Goal: Communication & Community: Answer question/provide support

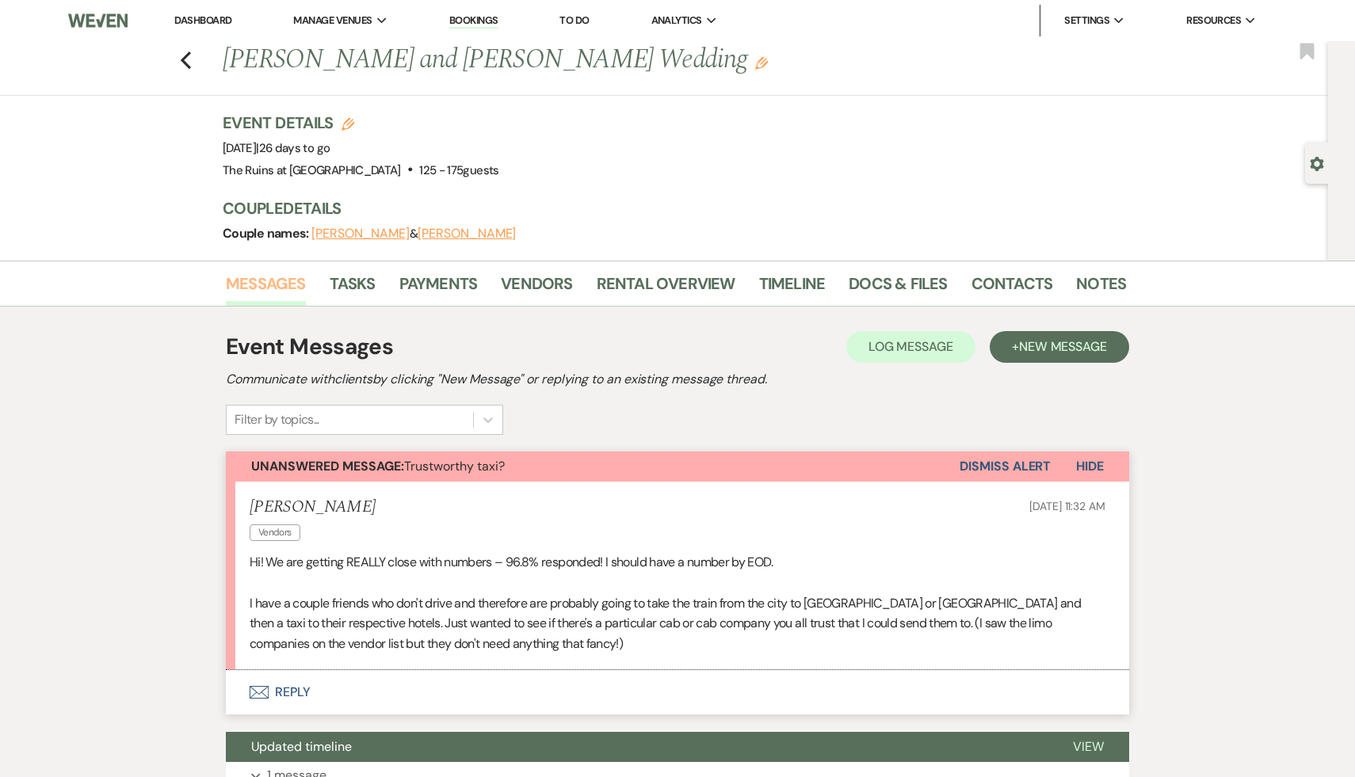
click at [258, 280] on link "Messages" at bounding box center [266, 288] width 80 height 35
click at [181, 56] on icon "Previous" at bounding box center [186, 60] width 12 height 19
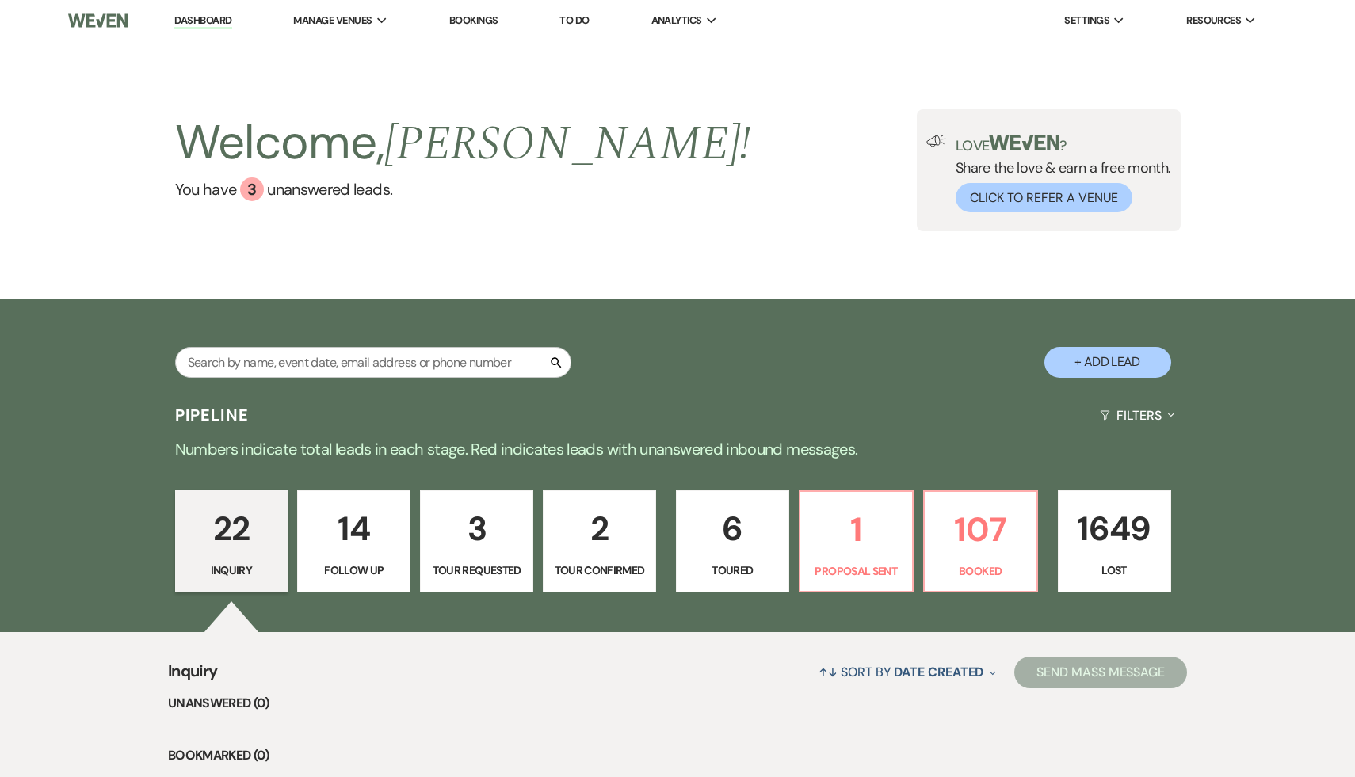
click at [231, 525] on p "22" at bounding box center [231, 528] width 93 height 53
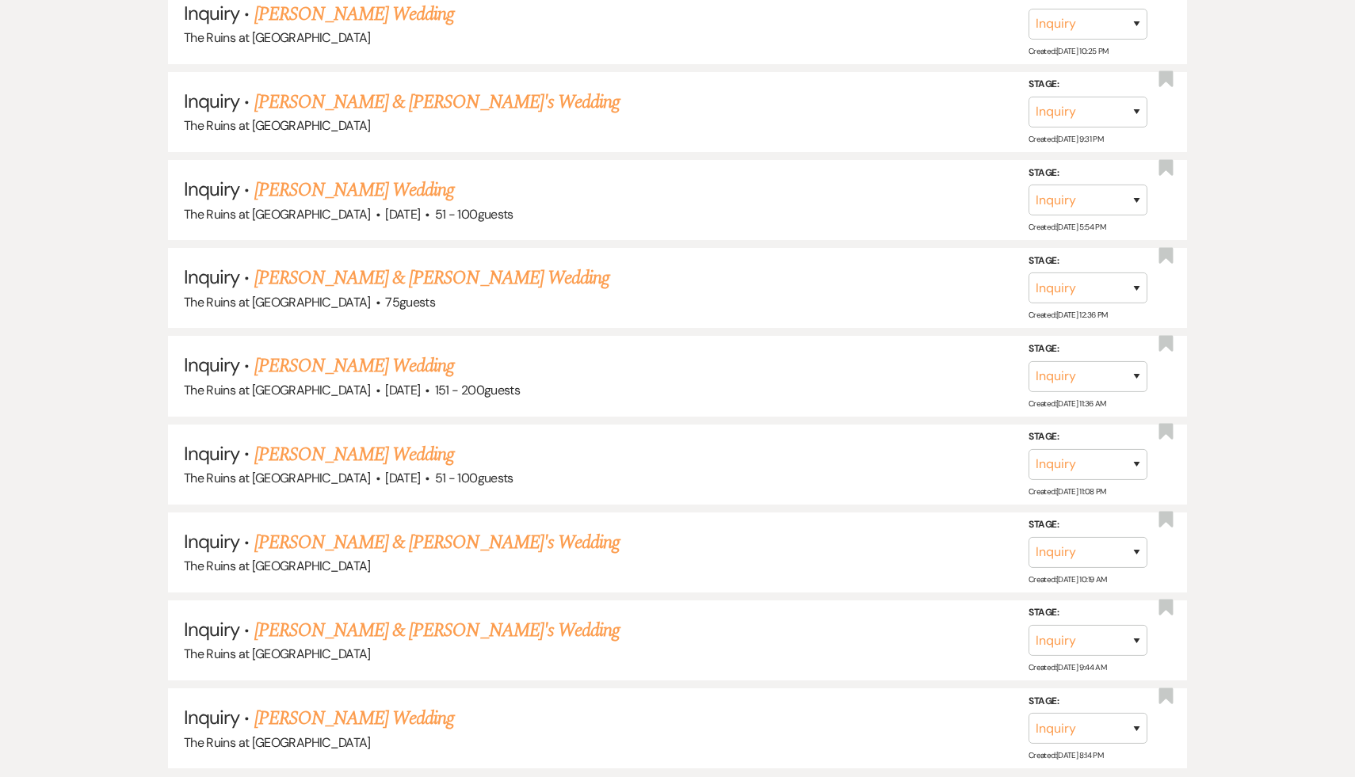
scroll to position [2090, 0]
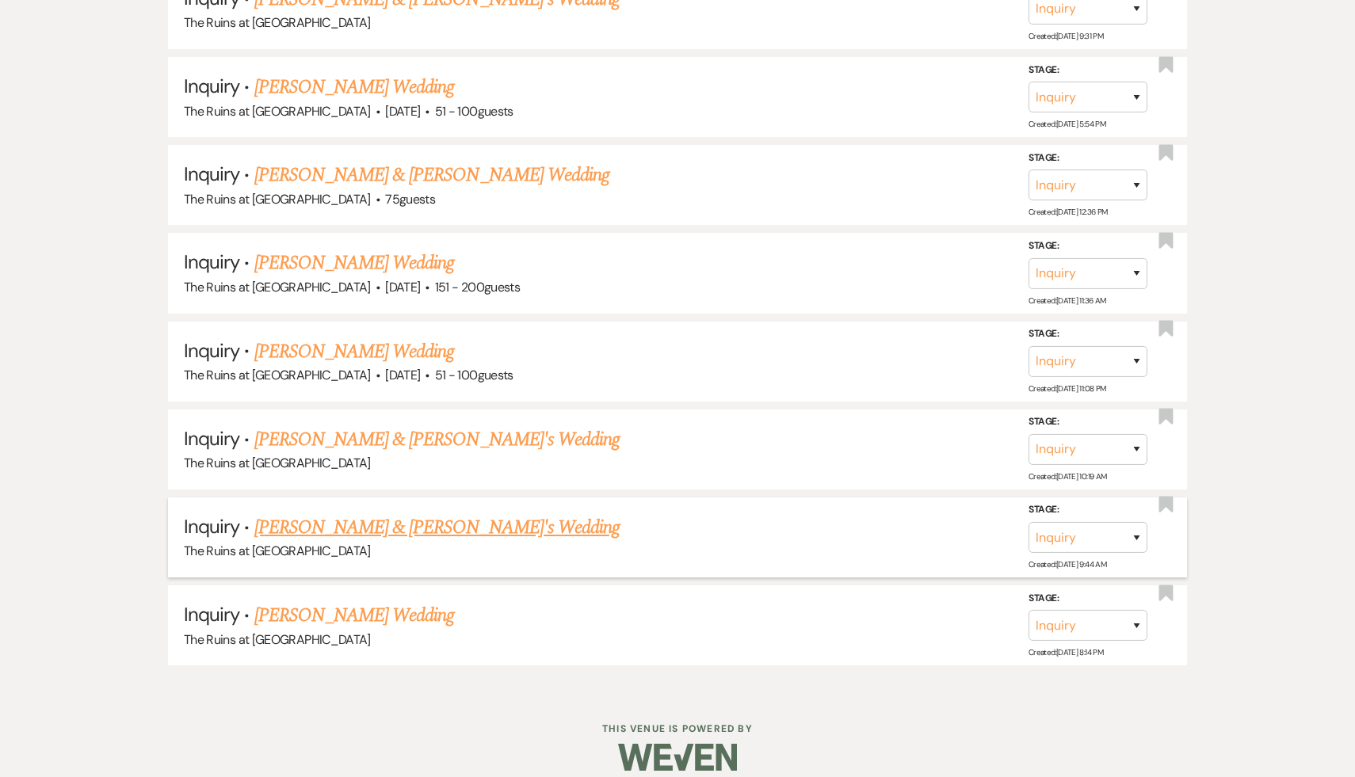
click at [422, 513] on link "[PERSON_NAME] & [PERSON_NAME]'s Wedding" at bounding box center [437, 527] width 366 height 29
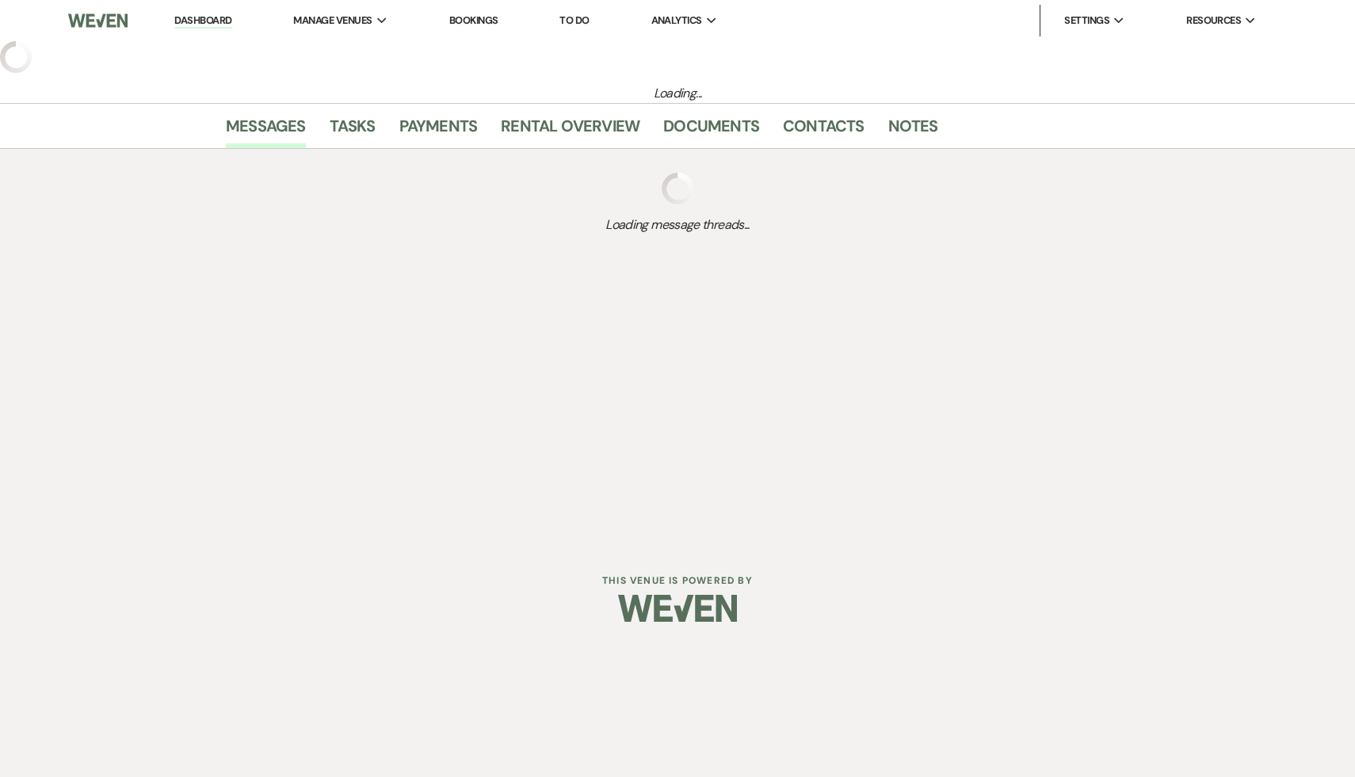
select select "6"
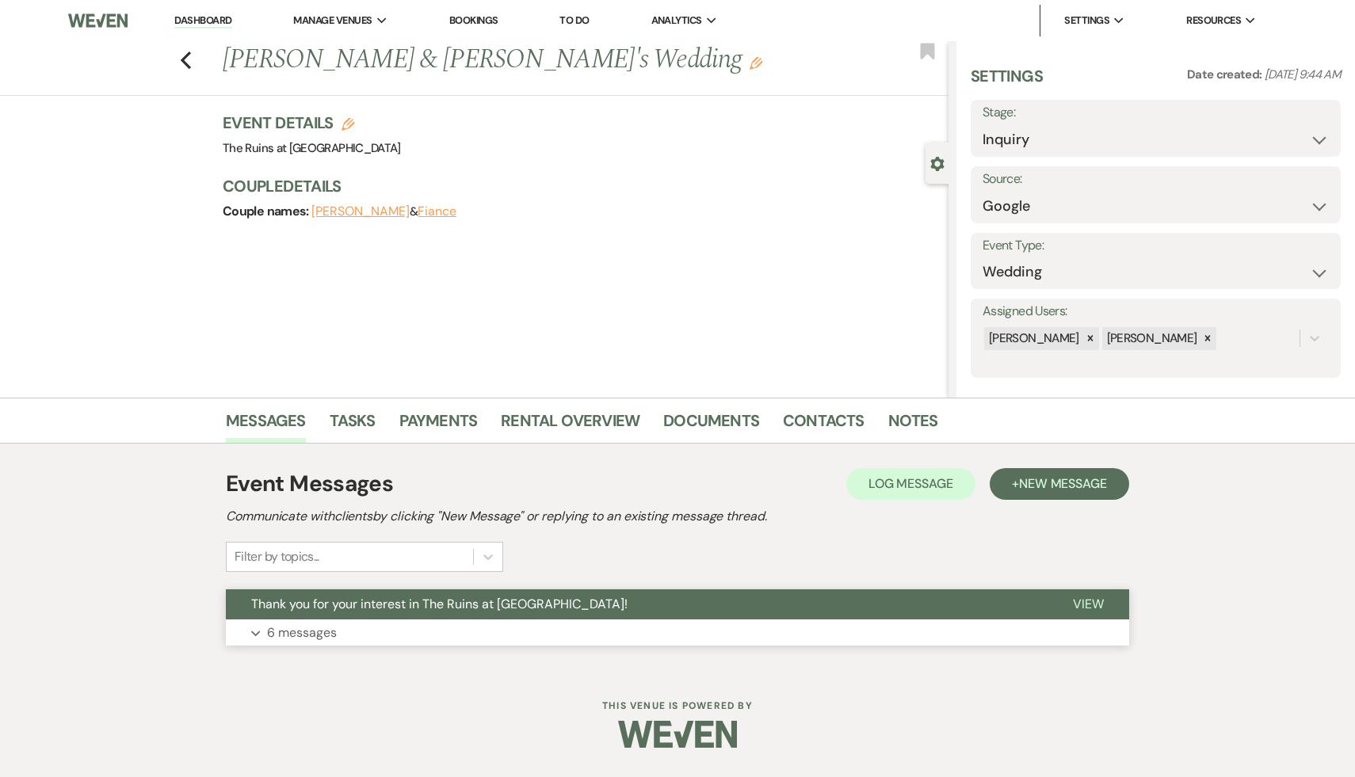
click at [484, 602] on span "Thank you for your interest in The Ruins at [GEOGRAPHIC_DATA]!" at bounding box center [439, 604] width 376 height 17
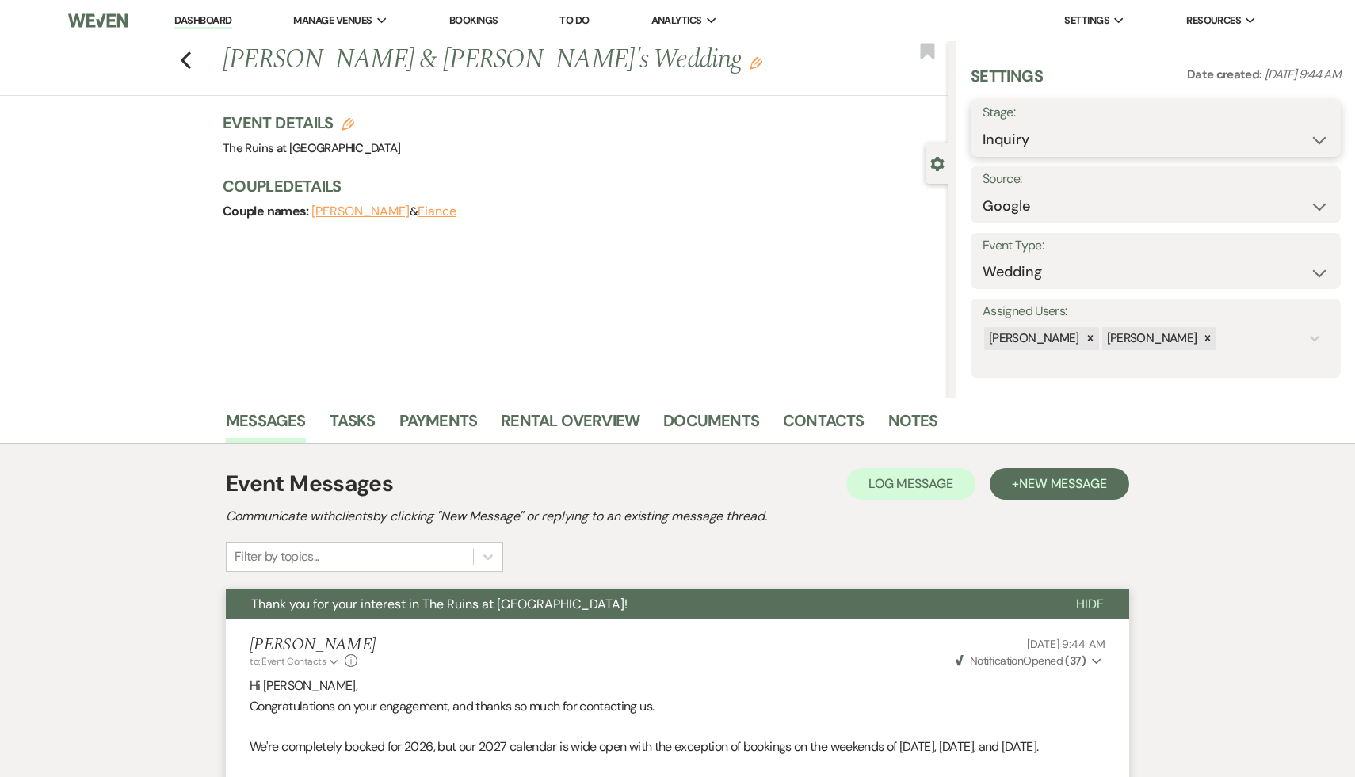
click at [1316, 139] on select "Inquiry Follow Up Tour Requested Tour Confirmed Toured Proposal Sent Booked Lost" at bounding box center [1156, 139] width 346 height 31
select select "2"
click at [983, 124] on select "Inquiry Follow Up Tour Requested Tour Confirmed Toured Proposal Sent Booked Lost" at bounding box center [1156, 139] width 346 height 31
click at [1308, 126] on button "Save" at bounding box center [1301, 129] width 78 height 32
click at [183, 52] on icon "Previous" at bounding box center [186, 60] width 12 height 19
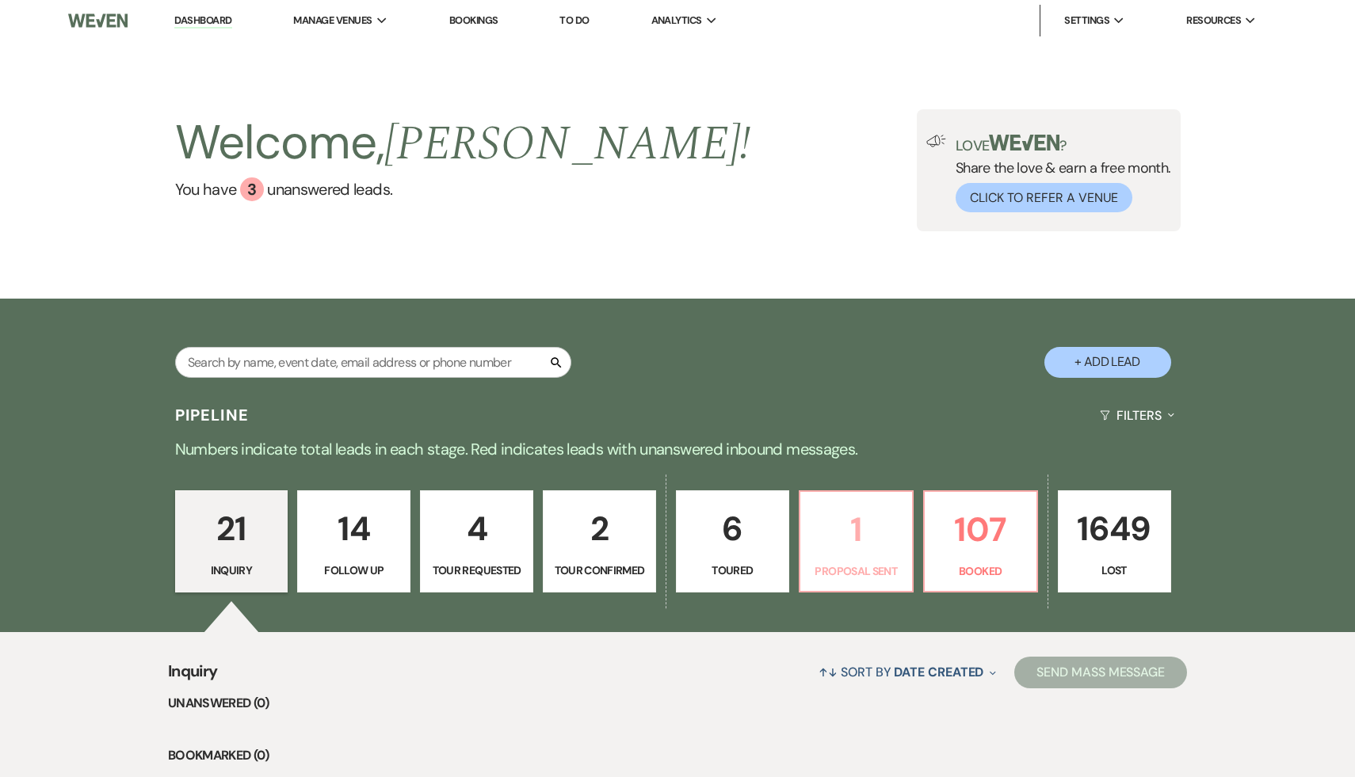
click at [857, 529] on p "1" at bounding box center [856, 529] width 93 height 53
select select "6"
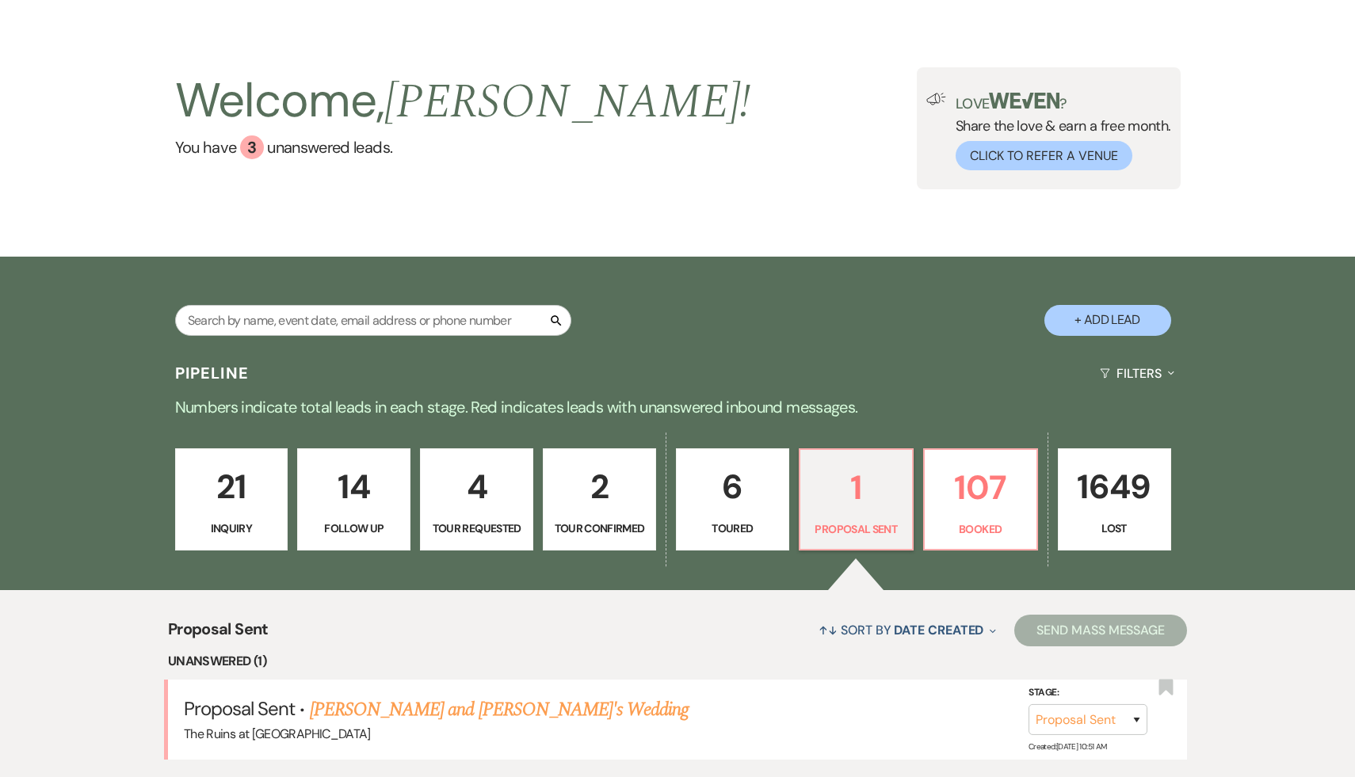
scroll to position [249, 0]
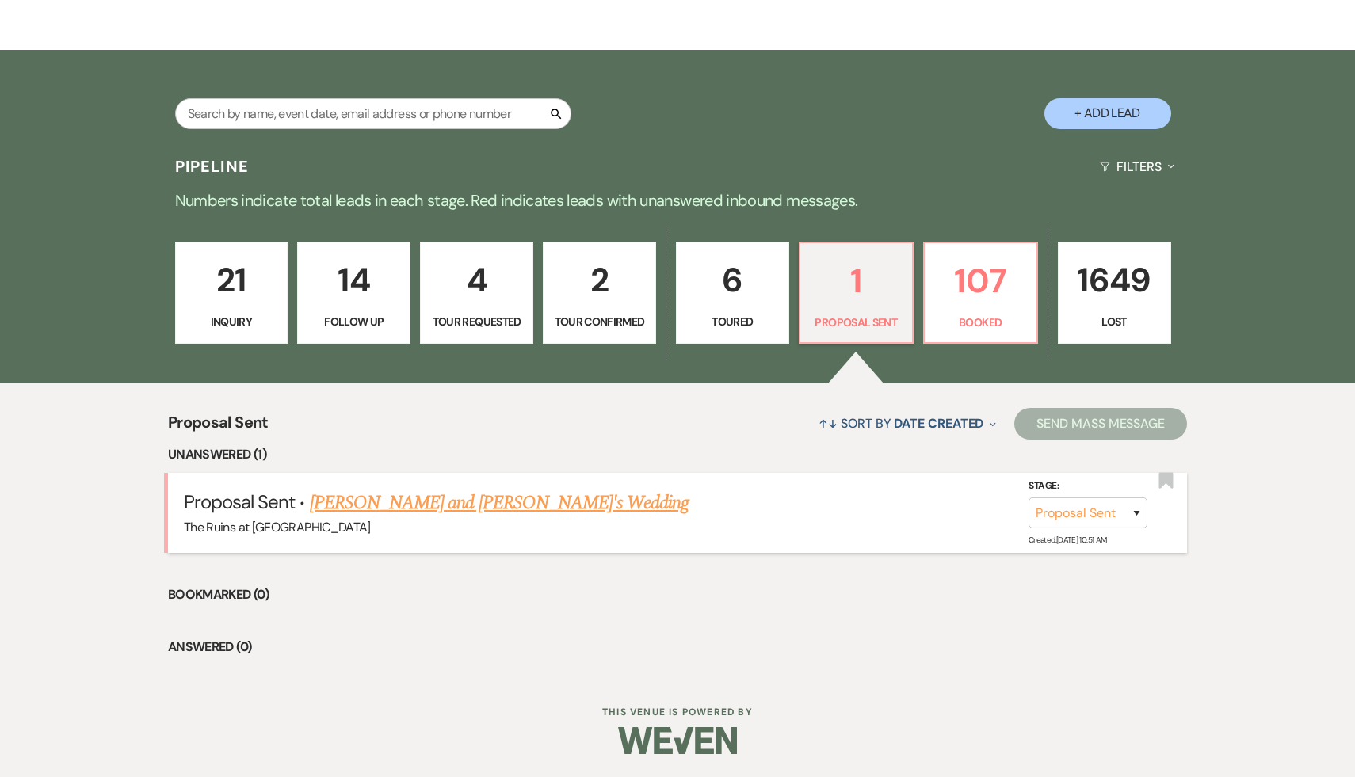
click at [524, 500] on link "[PERSON_NAME] and [PERSON_NAME]'s Wedding" at bounding box center [500, 503] width 380 height 29
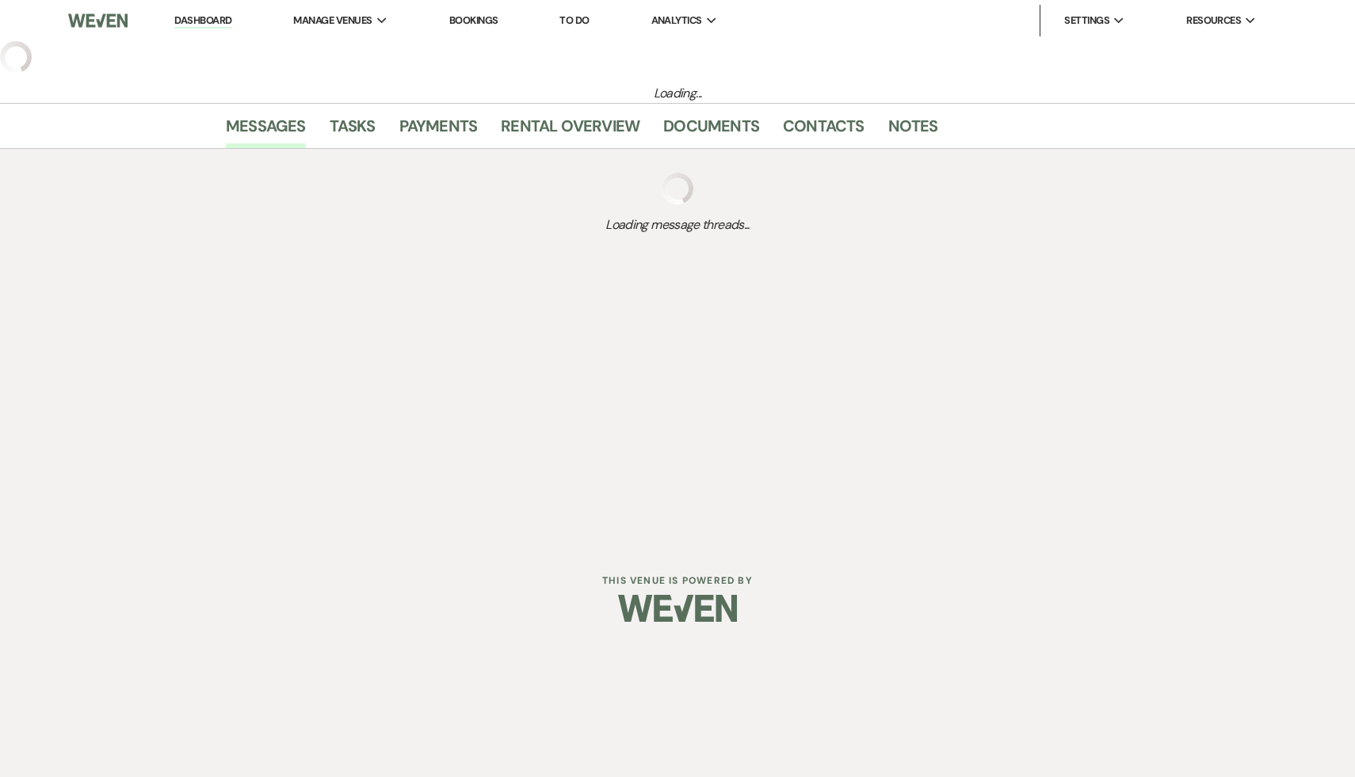
select select "6"
select select "5"
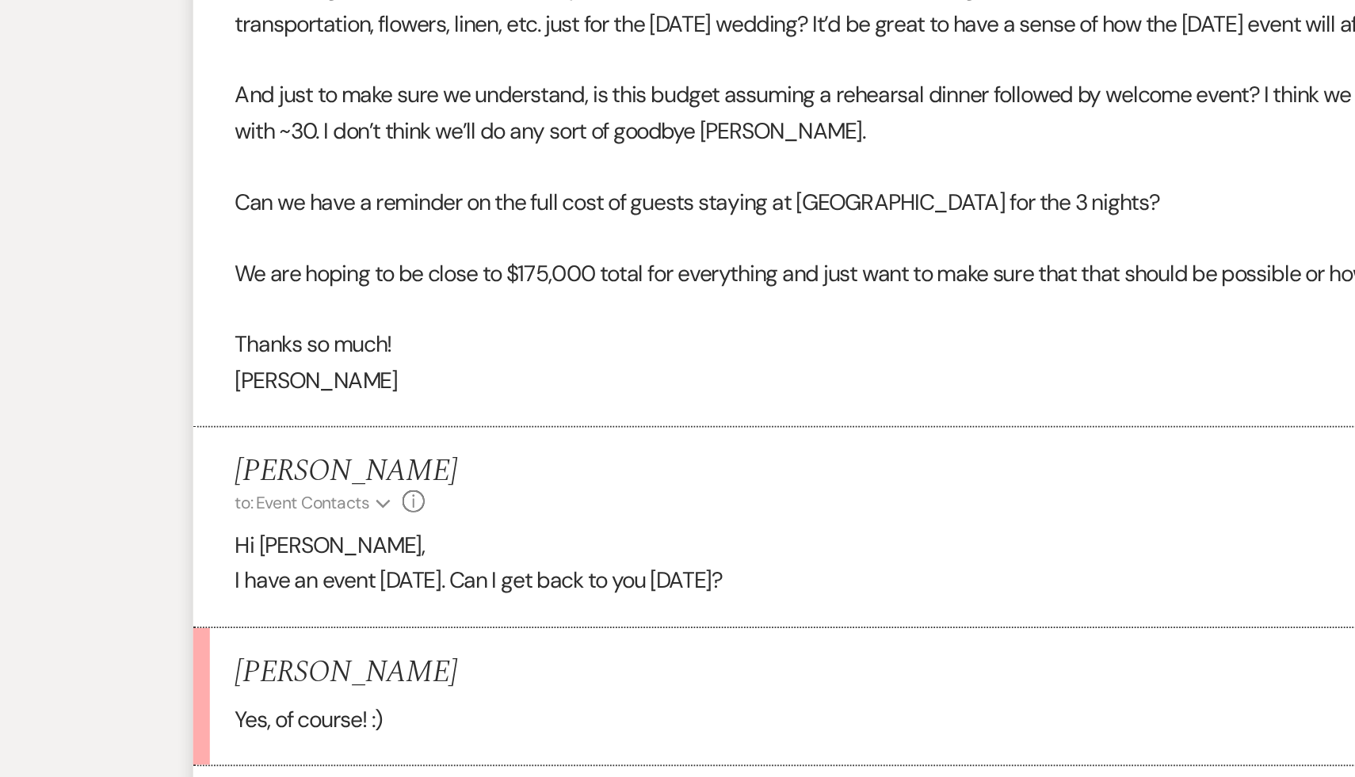
scroll to position [703, 0]
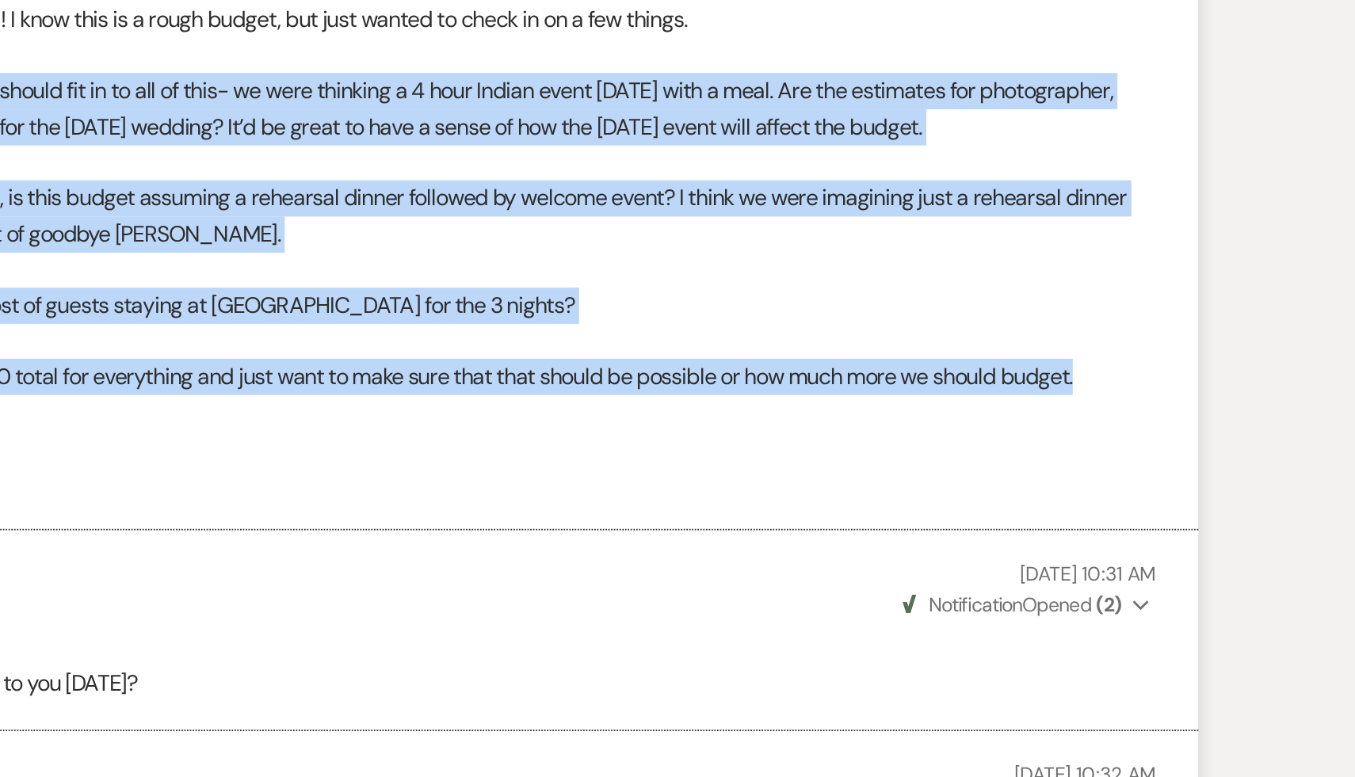
drag, startPoint x: 1069, startPoint y: 494, endPoint x: 449, endPoint y: 304, distance: 648.7
click at [449, 304] on div "Thank you so much, [PERSON_NAME]! I know this is a rough budget, but just wante…" at bounding box center [678, 419] width 856 height 284
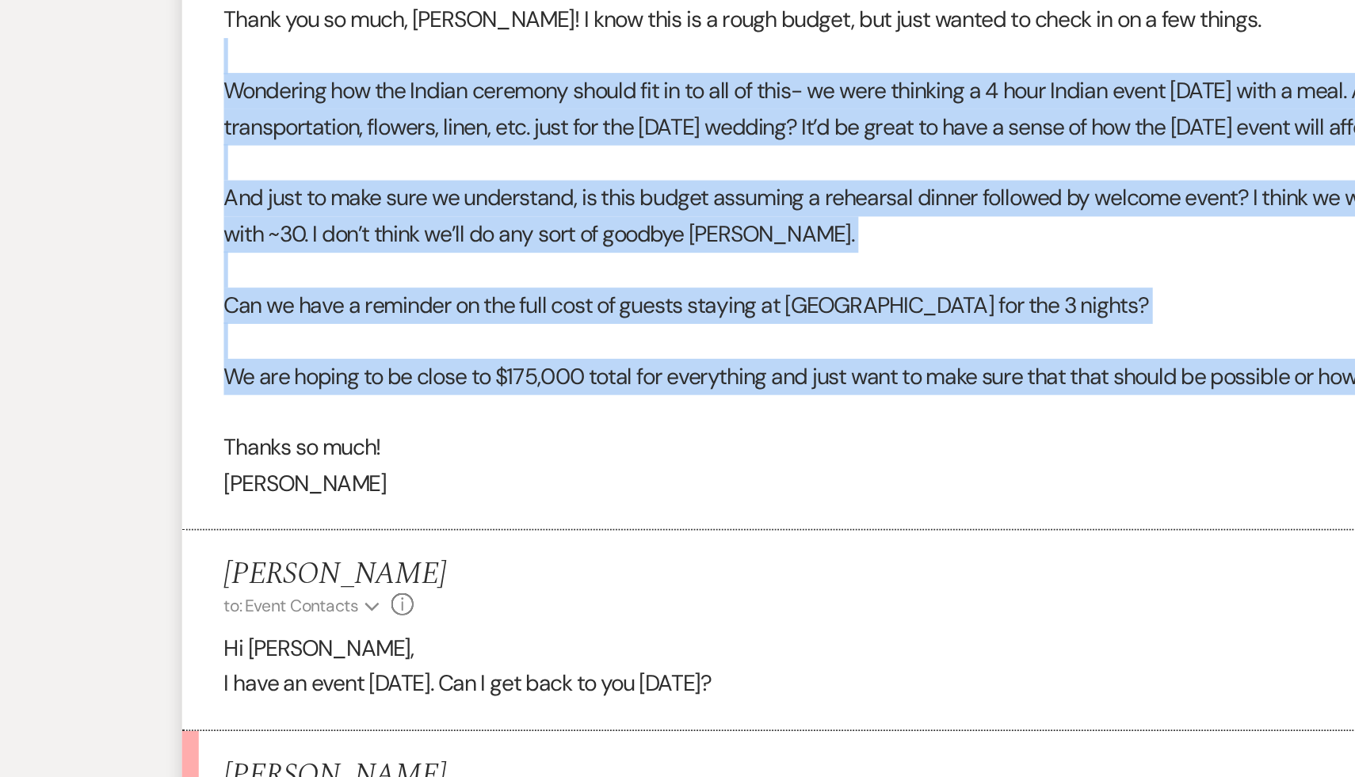
copy div "Wondering how the Indian ceremony should fit in to all of this- we were thinkin…"
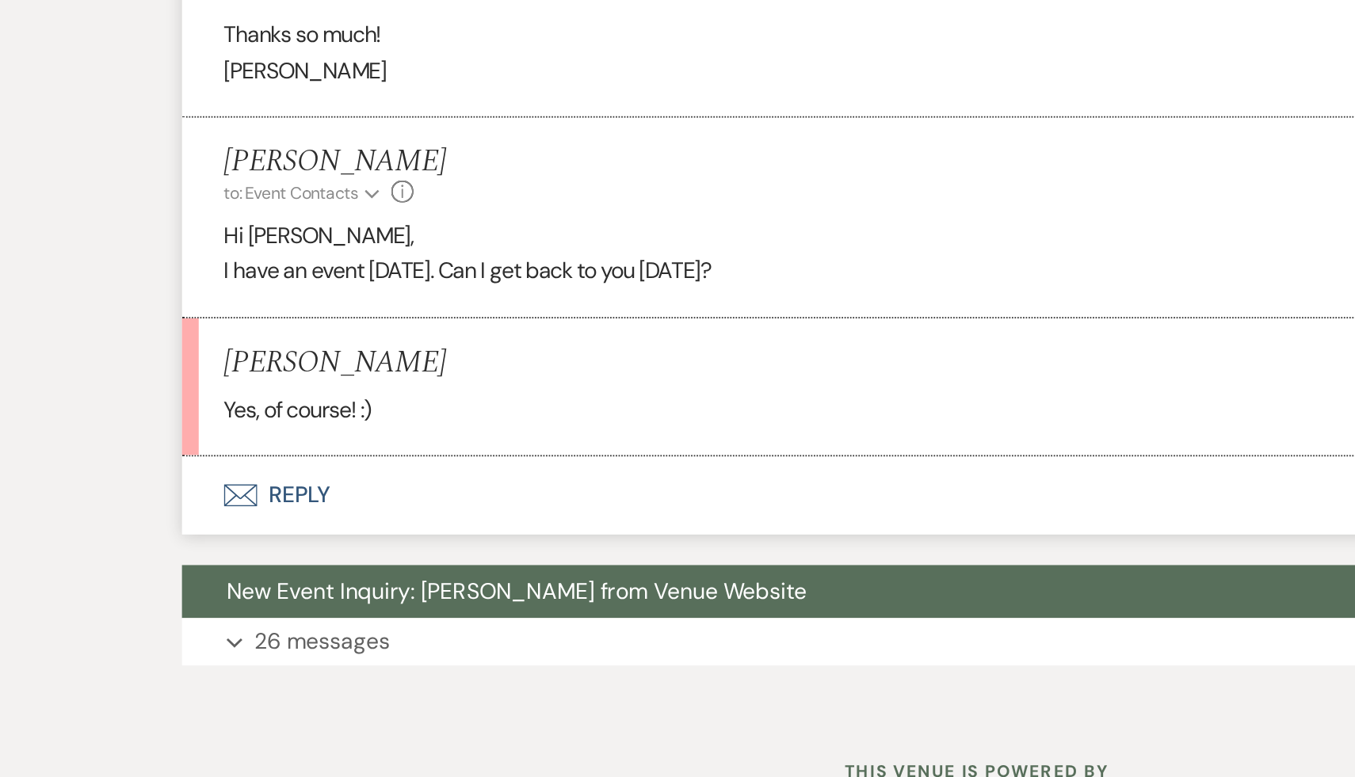
scroll to position [909, 0]
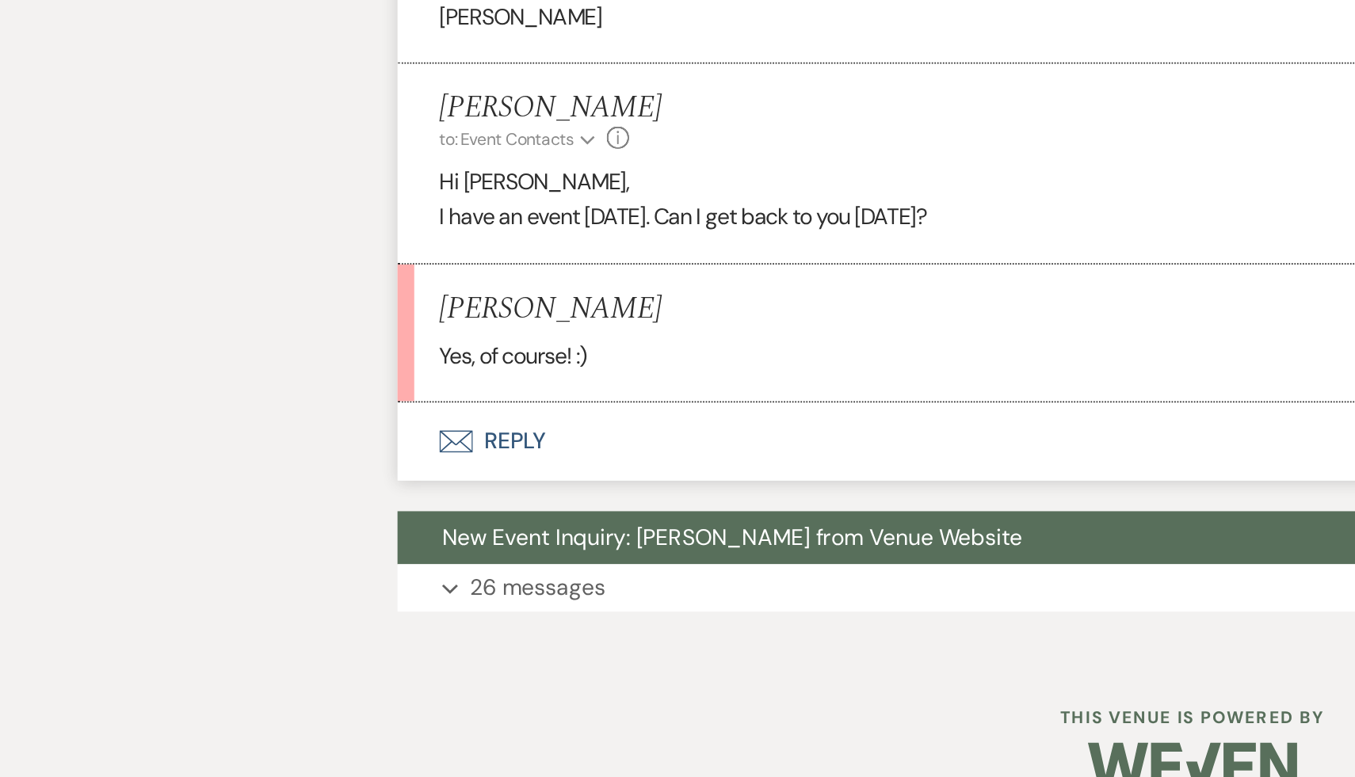
click at [286, 587] on button "Envelope Reply" at bounding box center [677, 586] width 903 height 44
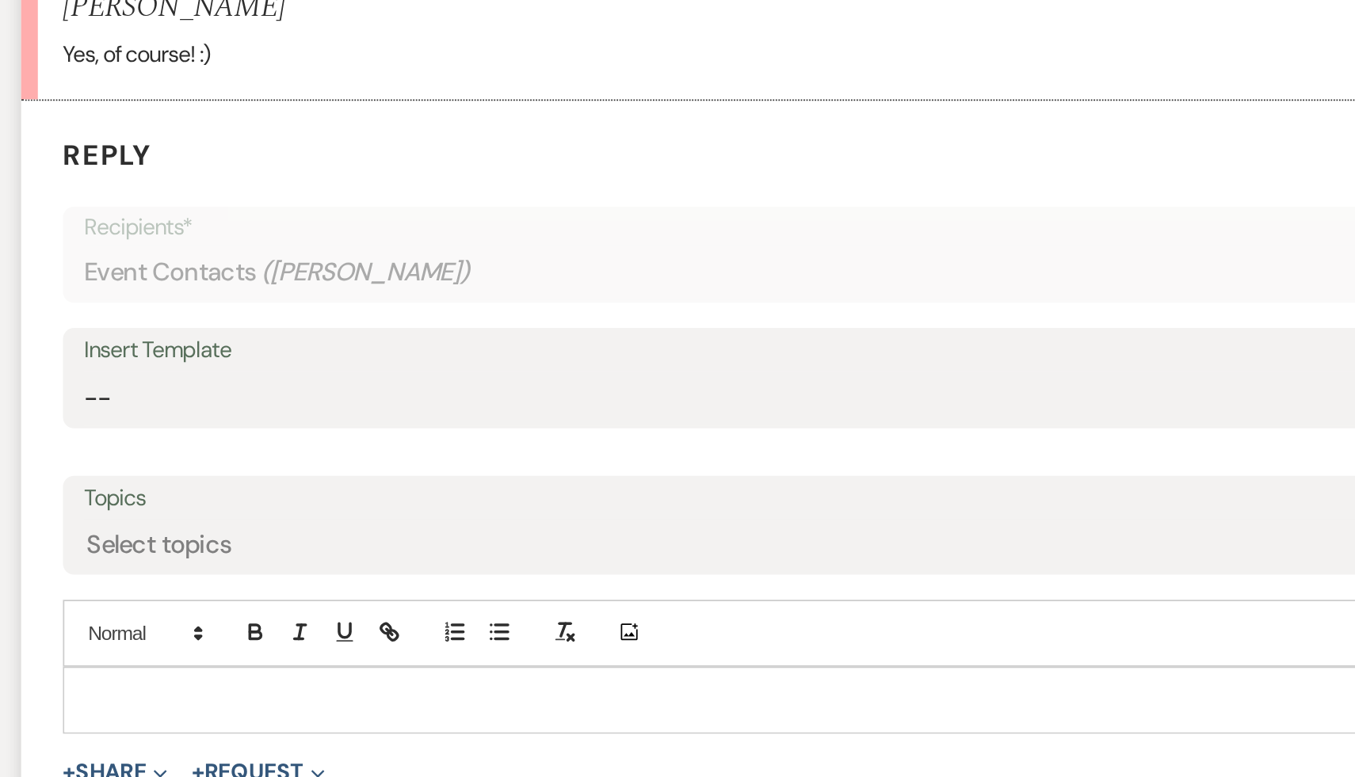
scroll to position [1081, 0]
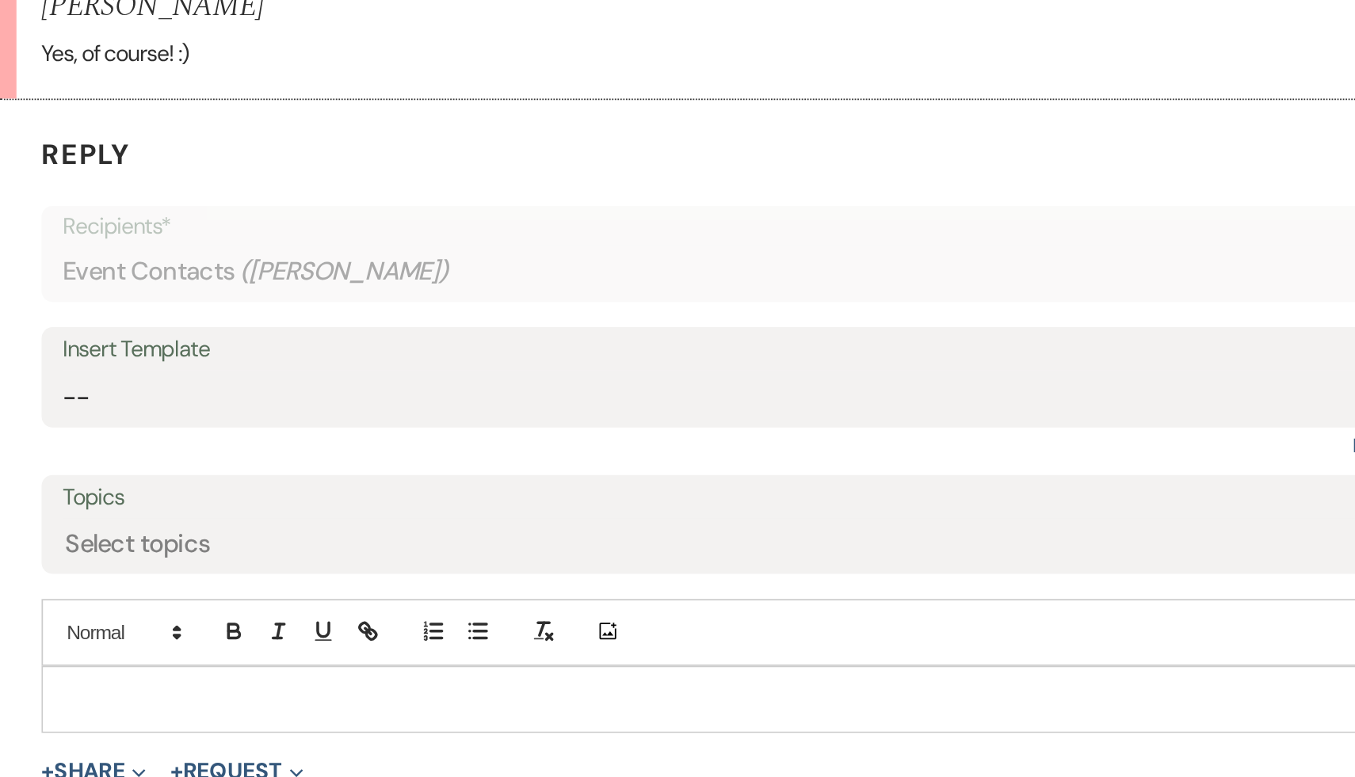
click at [433, 734] on p at bounding box center [677, 732] width 830 height 17
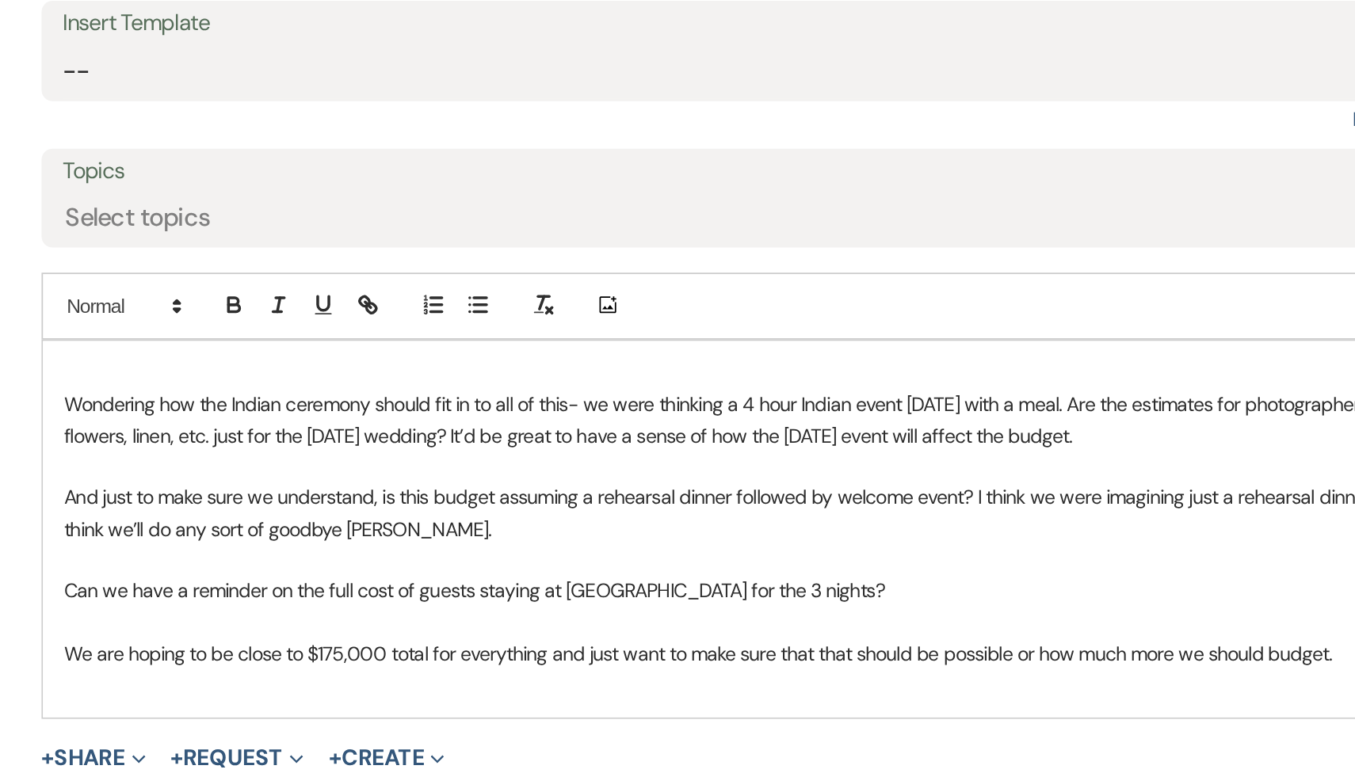
scroll to position [1267, 0]
click at [311, 688] on p at bounding box center [677, 688] width 830 height 17
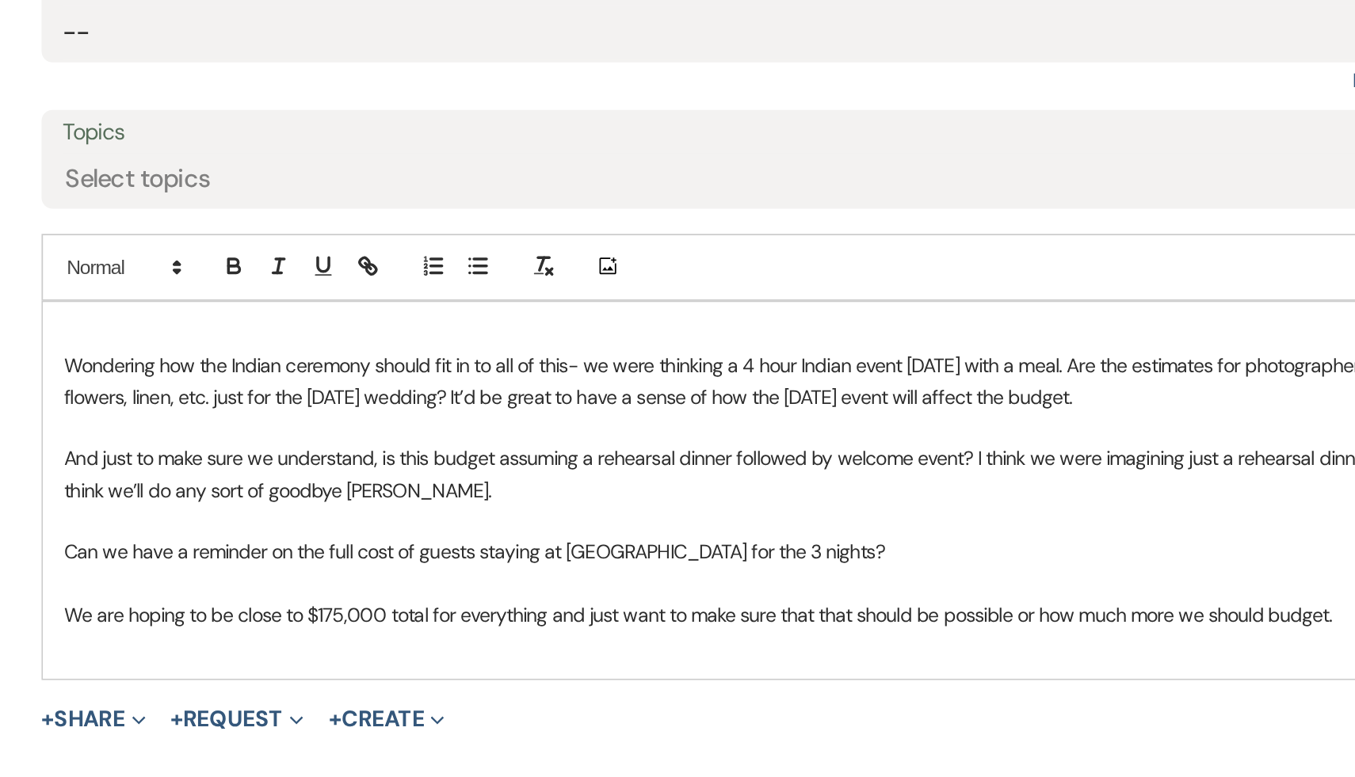
scroll to position [1290, 0]
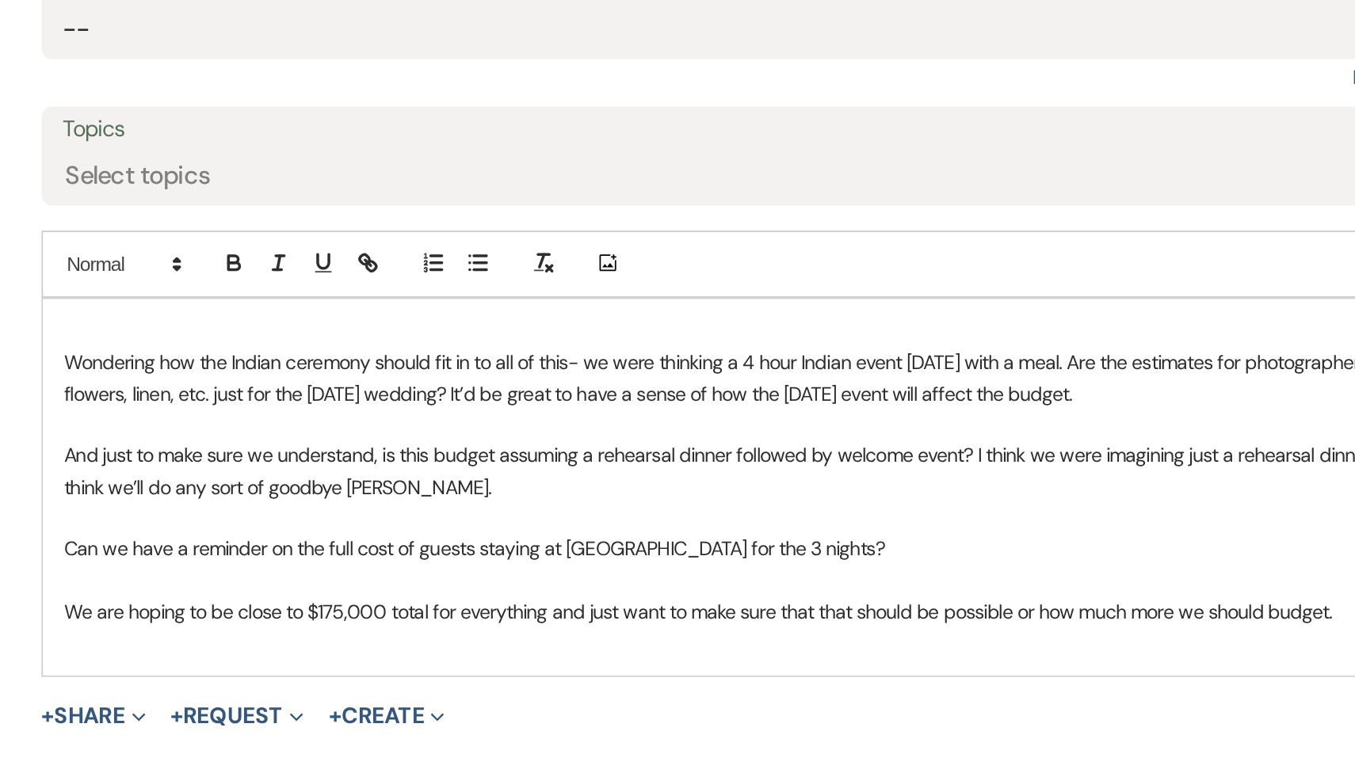
click at [342, 640] on span "Can we have a reminder on the full cost of guests staying at [GEOGRAPHIC_DATA] …" at bounding box center [495, 647] width 466 height 14
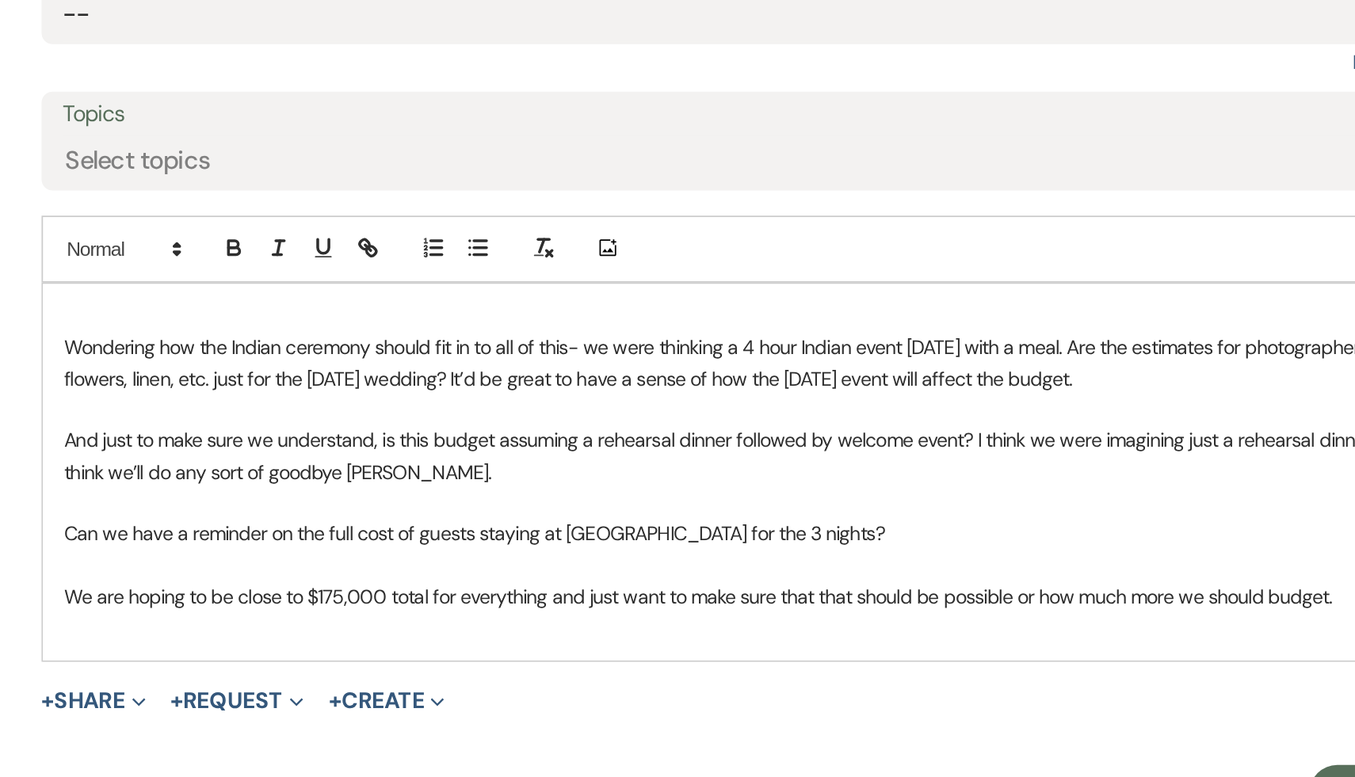
scroll to position [1299, 0]
click at [716, 642] on p "Can we have a reminder on the full cost of guests staying at [GEOGRAPHIC_DATA] …" at bounding box center [677, 638] width 830 height 17
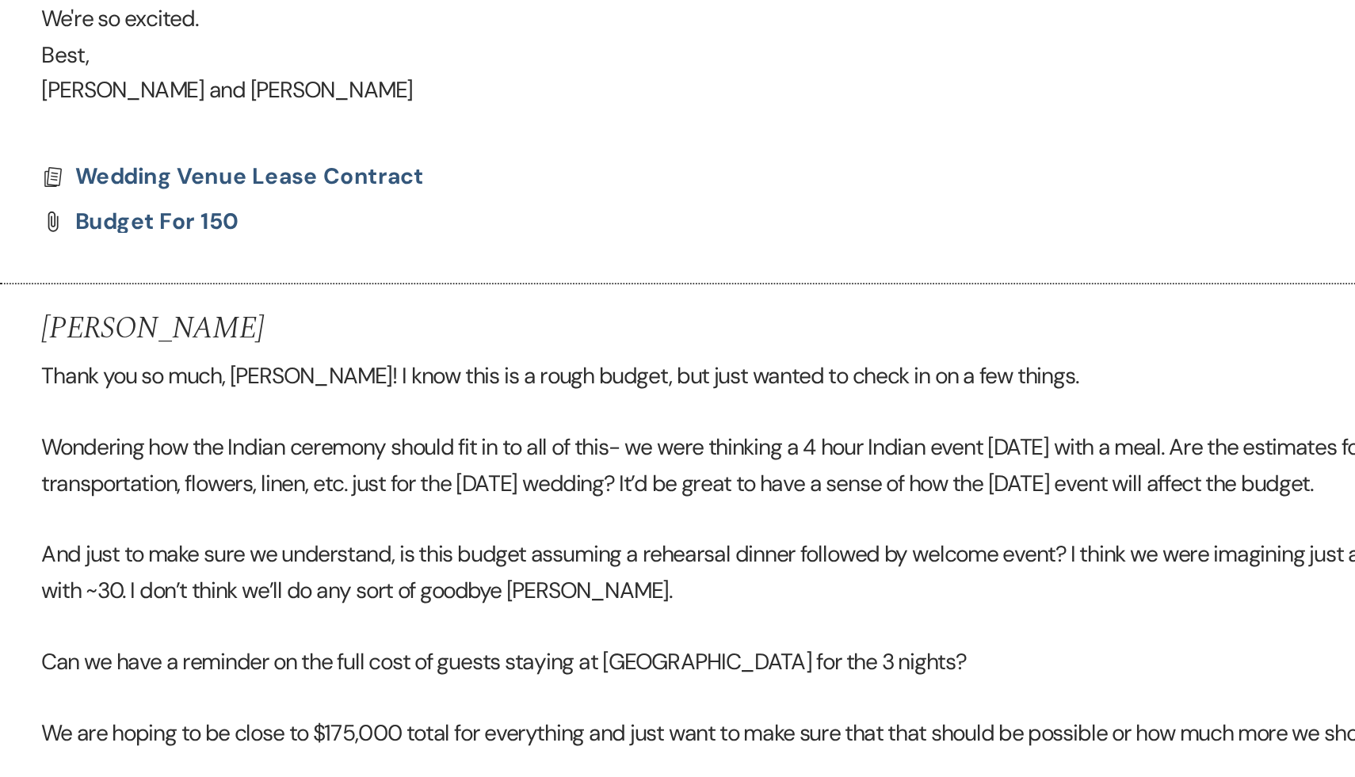
scroll to position [678, 0]
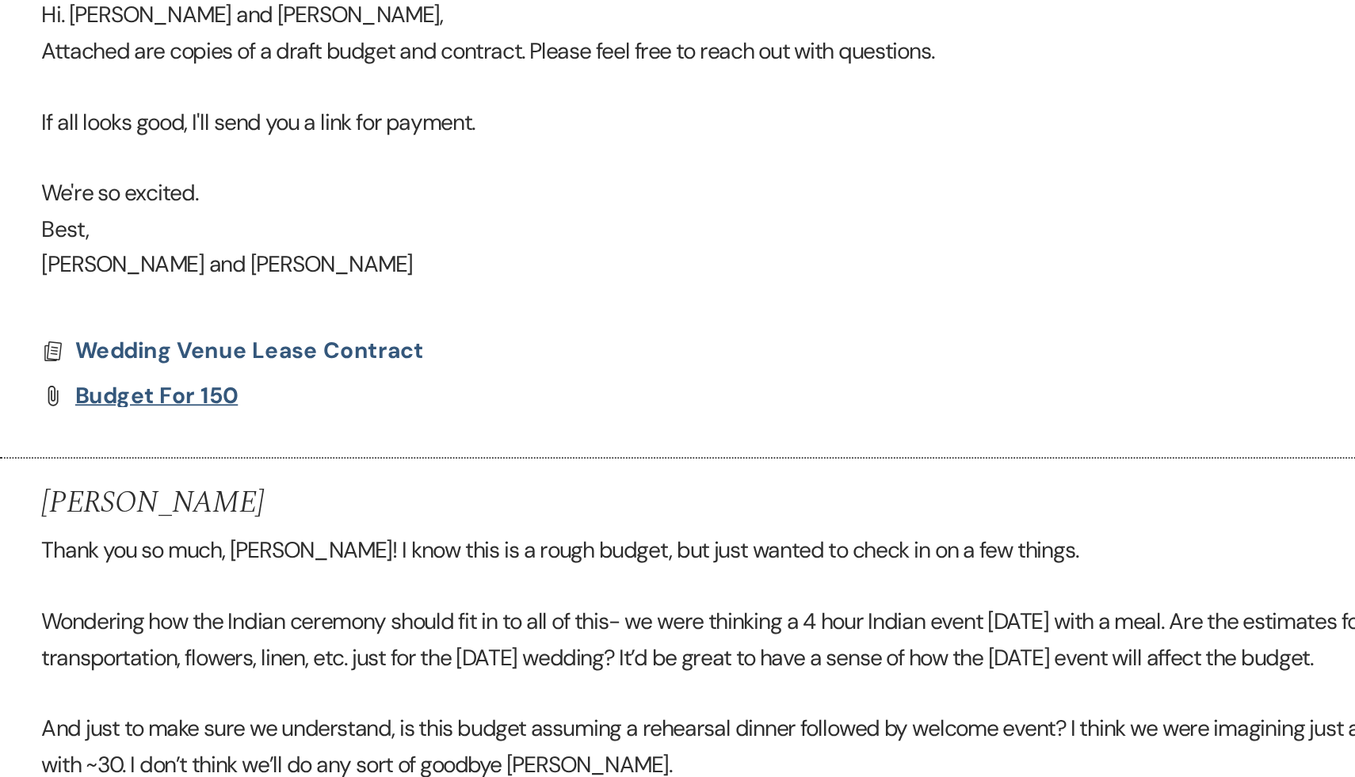
click at [319, 223] on span "Budget for 150" at bounding box center [315, 224] width 93 height 17
